Goal: Task Accomplishment & Management: Use online tool/utility

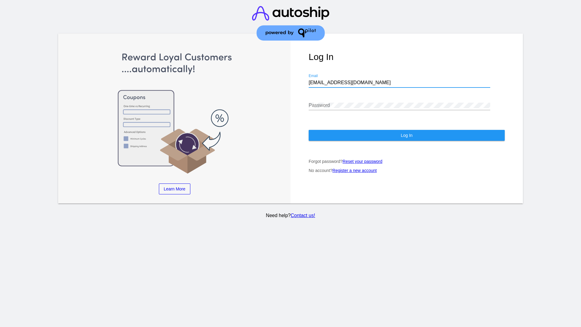
type input "[EMAIL_ADDRESS][DOMAIN_NAME]"
click at [406, 135] on span "Log In" at bounding box center [406, 135] width 12 height 5
